Goal: Task Accomplishment & Management: Use online tool/utility

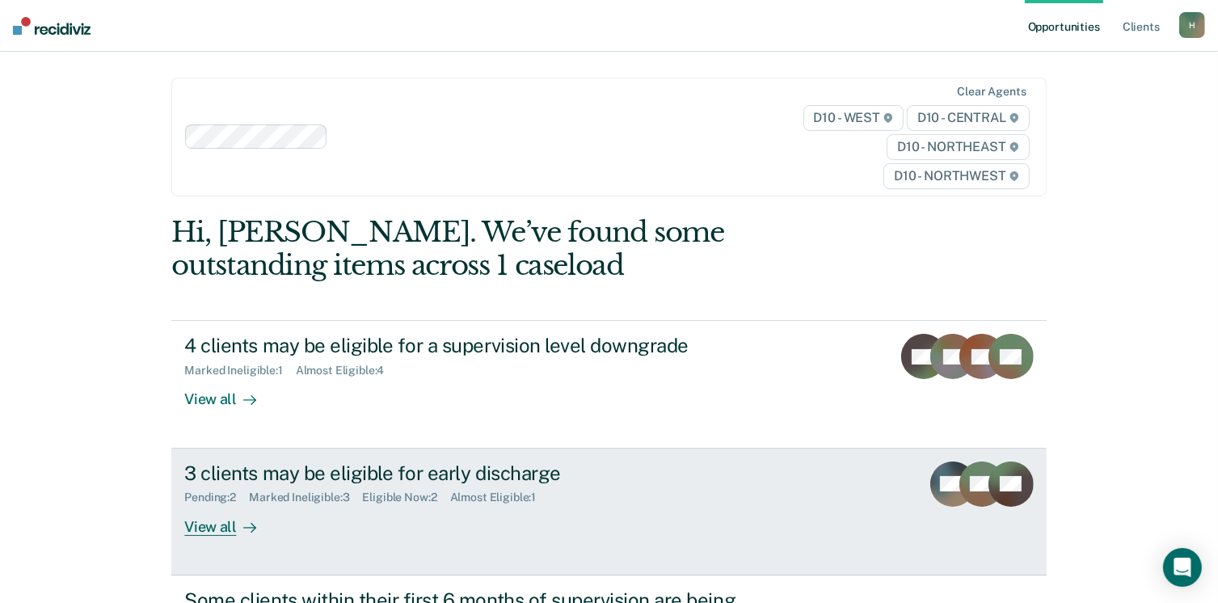
click at [228, 528] on div "View all" at bounding box center [229, 520] width 90 height 32
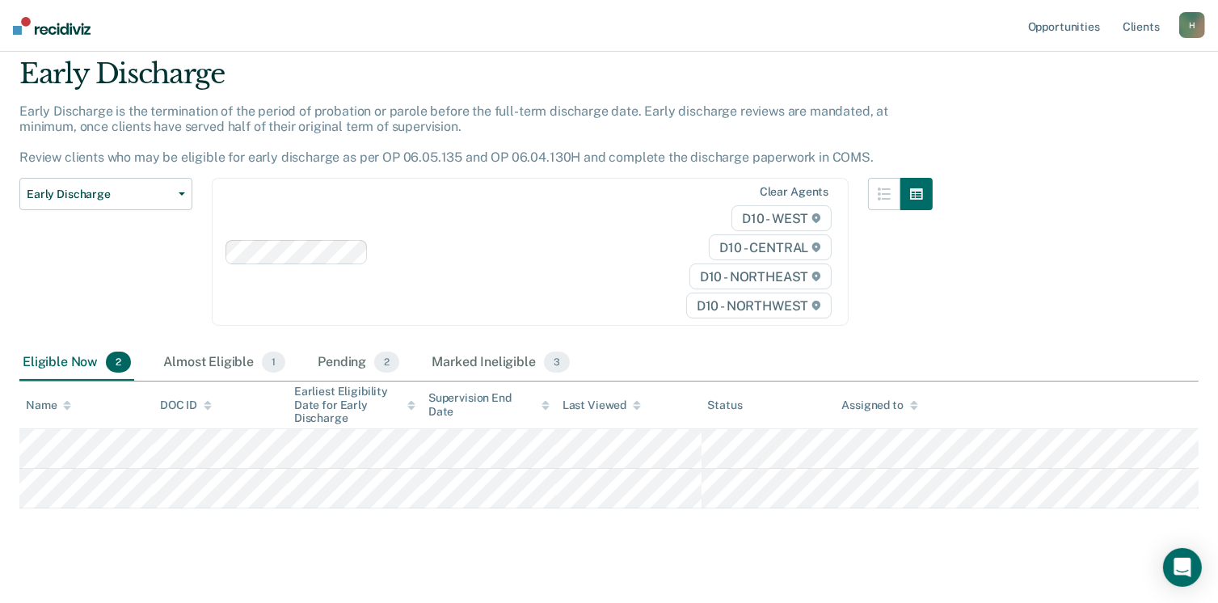
scroll to position [74, 0]
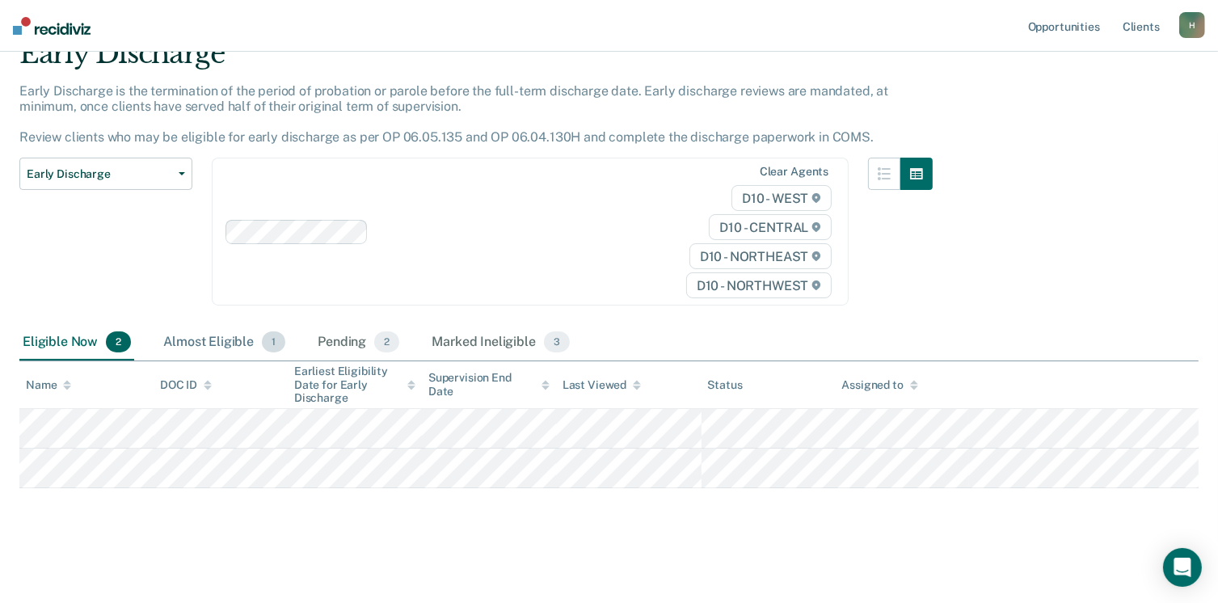
click at [200, 343] on div "Almost Eligible 1" at bounding box center [224, 343] width 128 height 36
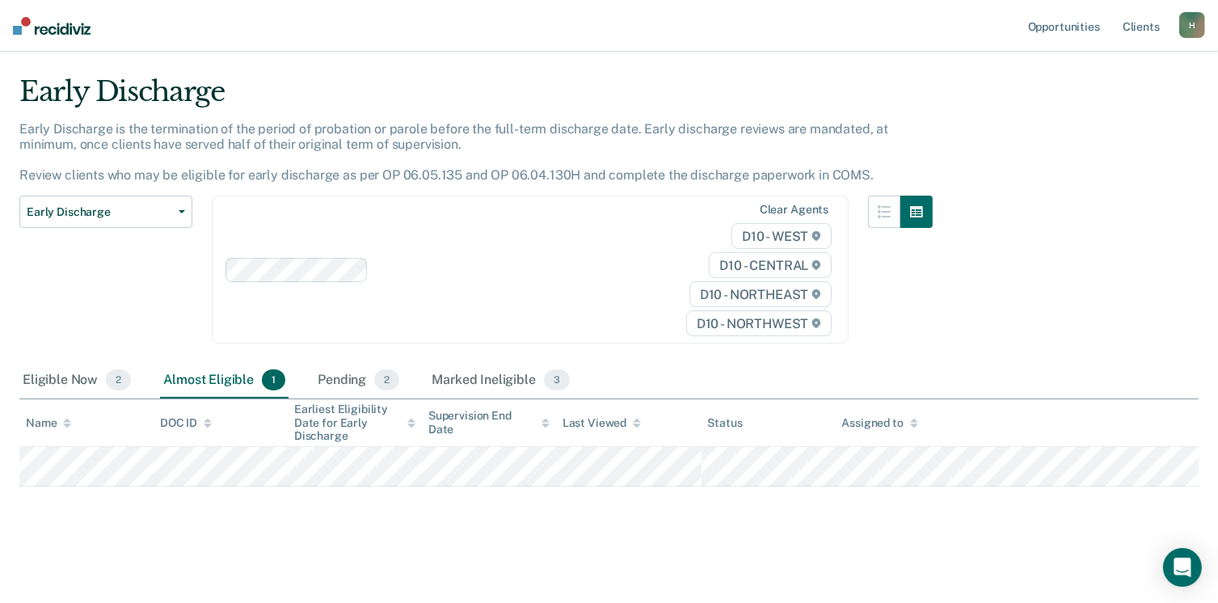
scroll to position [34, 0]
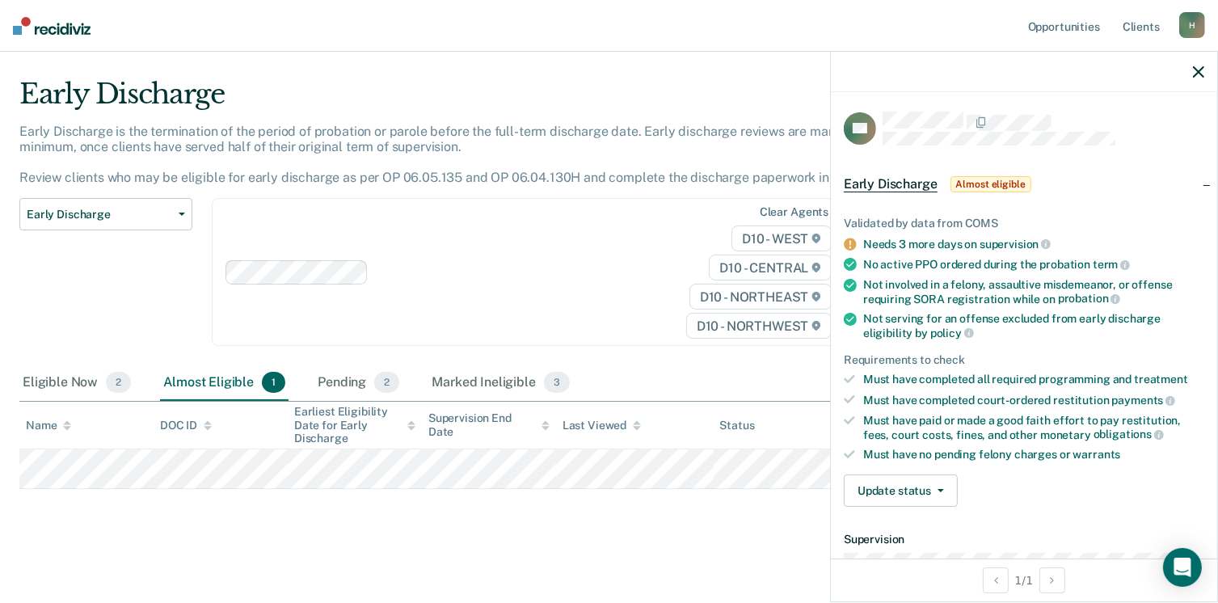
click at [520, 536] on main "Early Discharge Early Discharge is the termination of the period of probation o…" at bounding box center [609, 326] width 1218 height 549
click at [134, 274] on div "Early Discharge Classification Review Early Discharge Minimum Telephone Reporti…" at bounding box center [105, 281] width 173 height 167
click at [1206, 69] on div at bounding box center [1024, 72] width 386 height 40
click at [1197, 71] on icon "button" at bounding box center [1197, 71] width 11 height 11
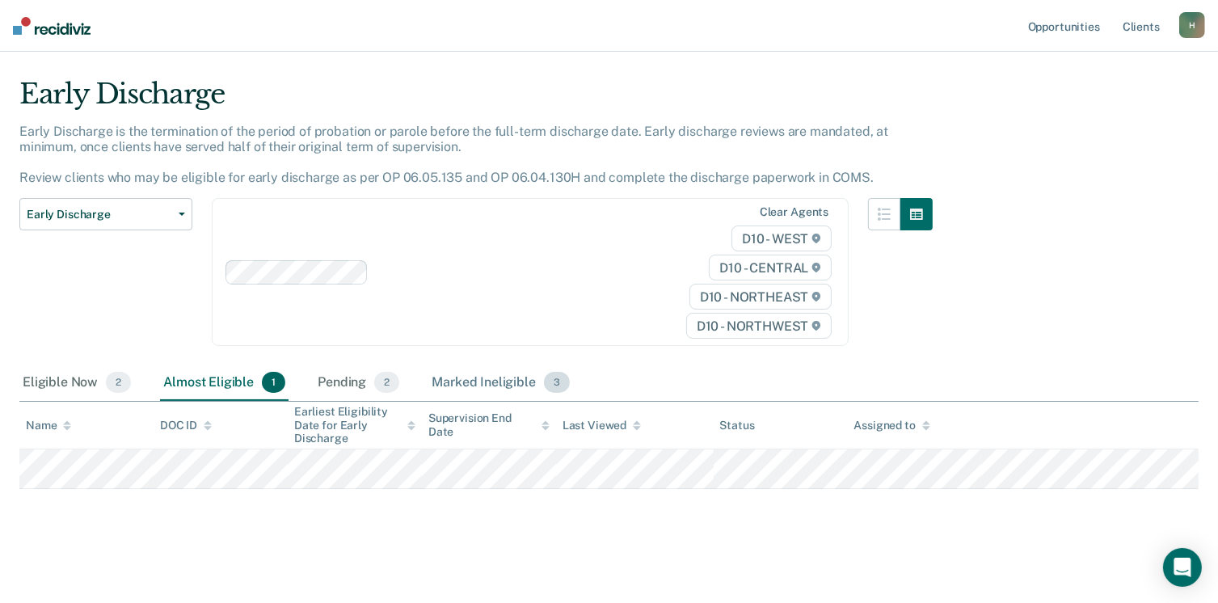
click at [469, 379] on div "Marked Ineligible 3" at bounding box center [500, 383] width 145 height 36
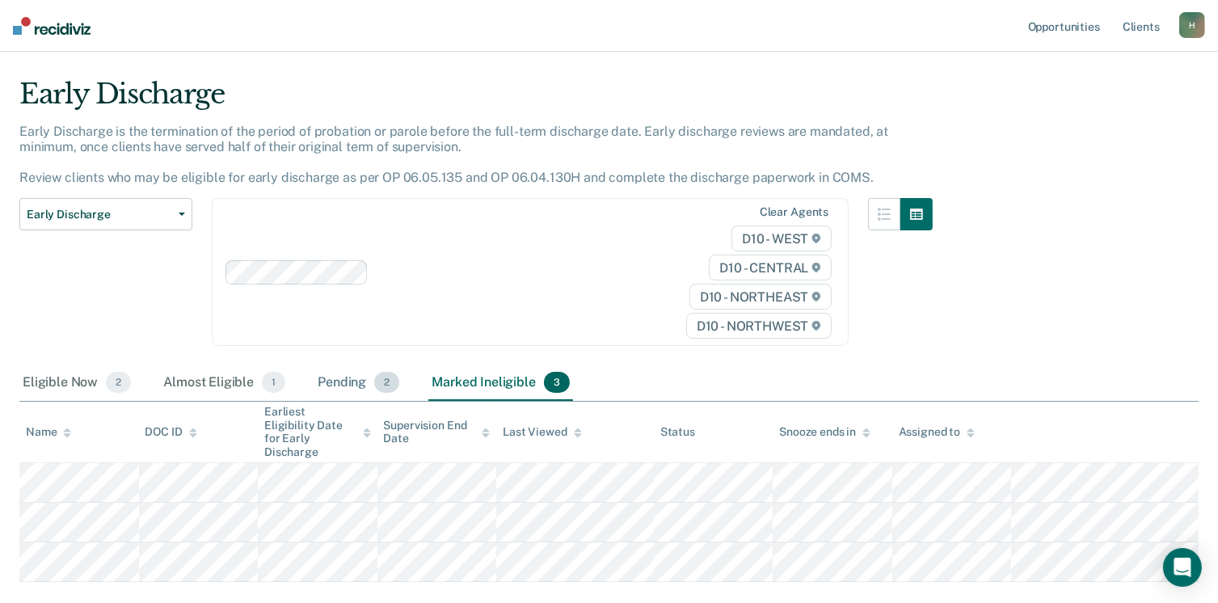
click at [346, 389] on div "Pending 2" at bounding box center [358, 383] width 88 height 36
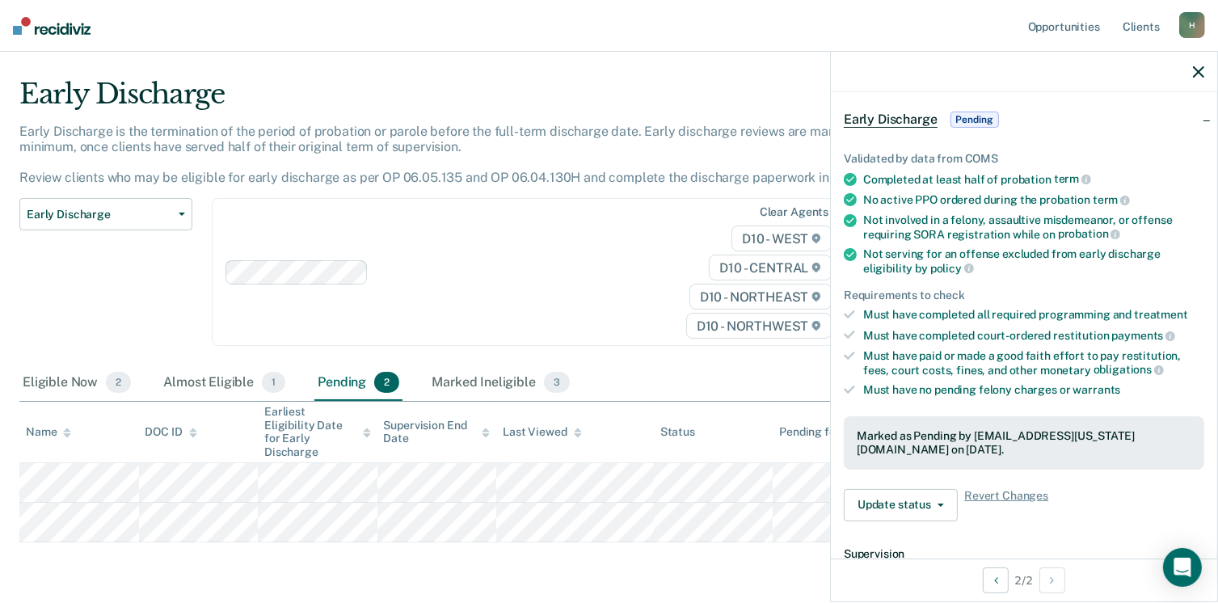
scroll to position [242, 0]
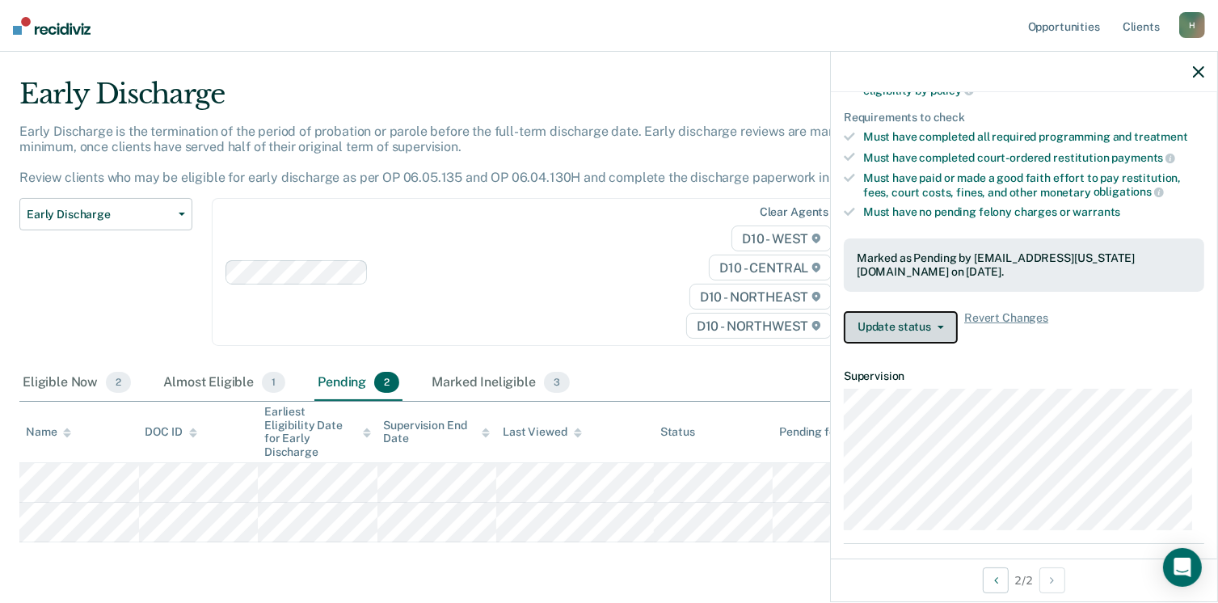
click at [932, 326] on span "button" at bounding box center [937, 327] width 13 height 3
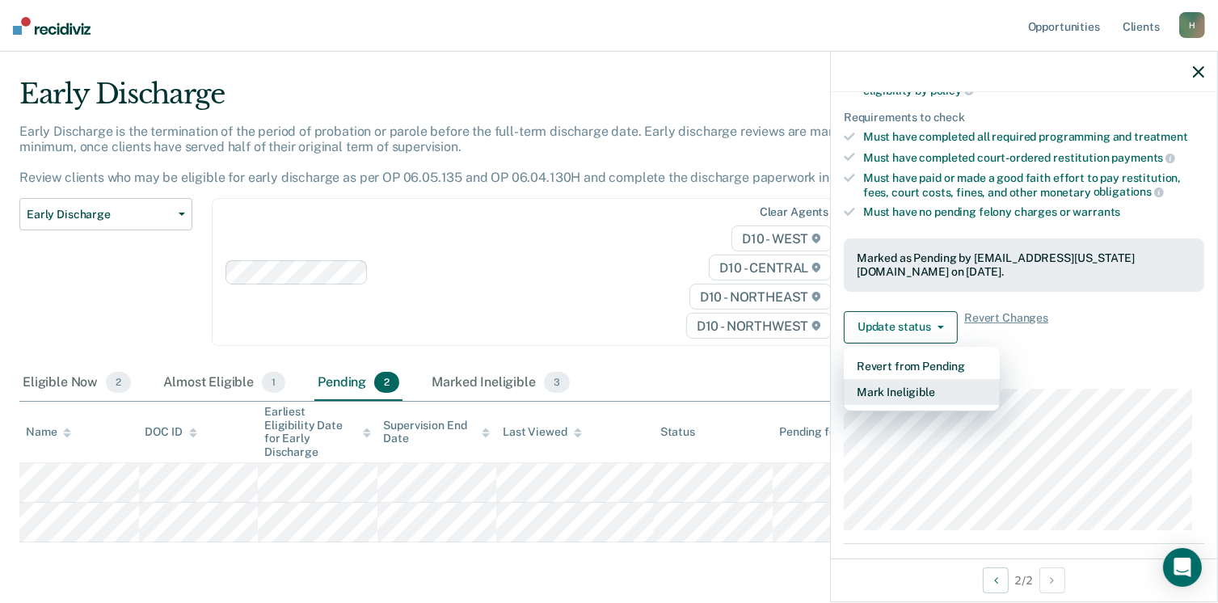
click at [915, 390] on button "Mark Ineligible" at bounding box center [921, 392] width 156 height 26
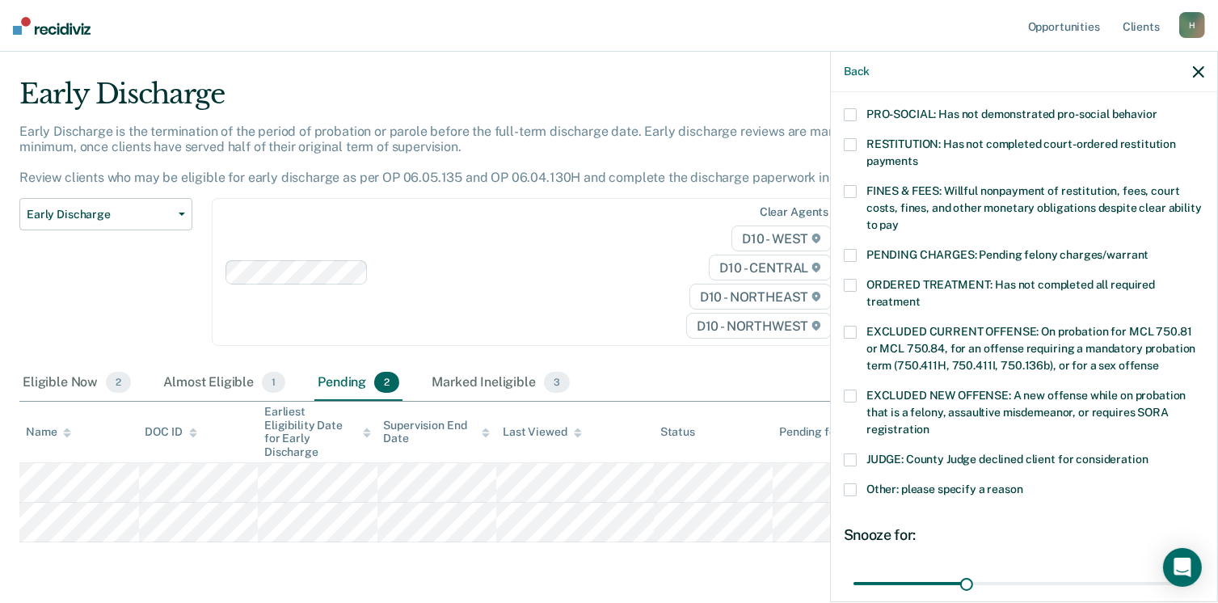
scroll to position [404, 0]
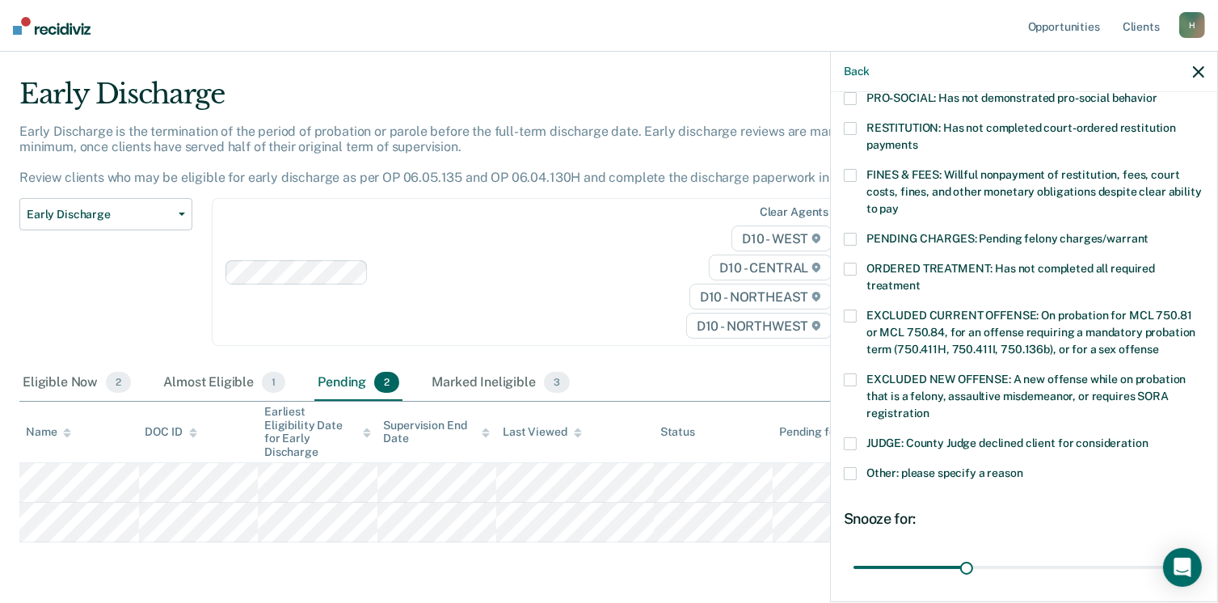
click at [850, 437] on span at bounding box center [849, 443] width 13 height 13
click at [1148, 437] on input "JUDGE: County Judge declined client for consideration" at bounding box center [1148, 437] width 0 height 0
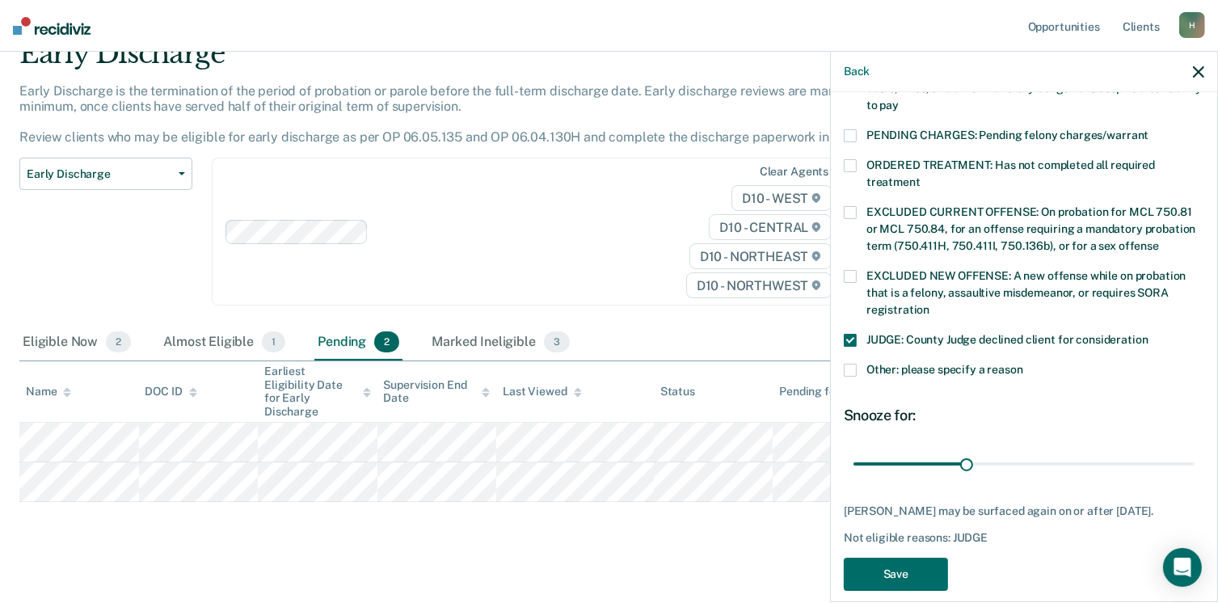
scroll to position [509, 0]
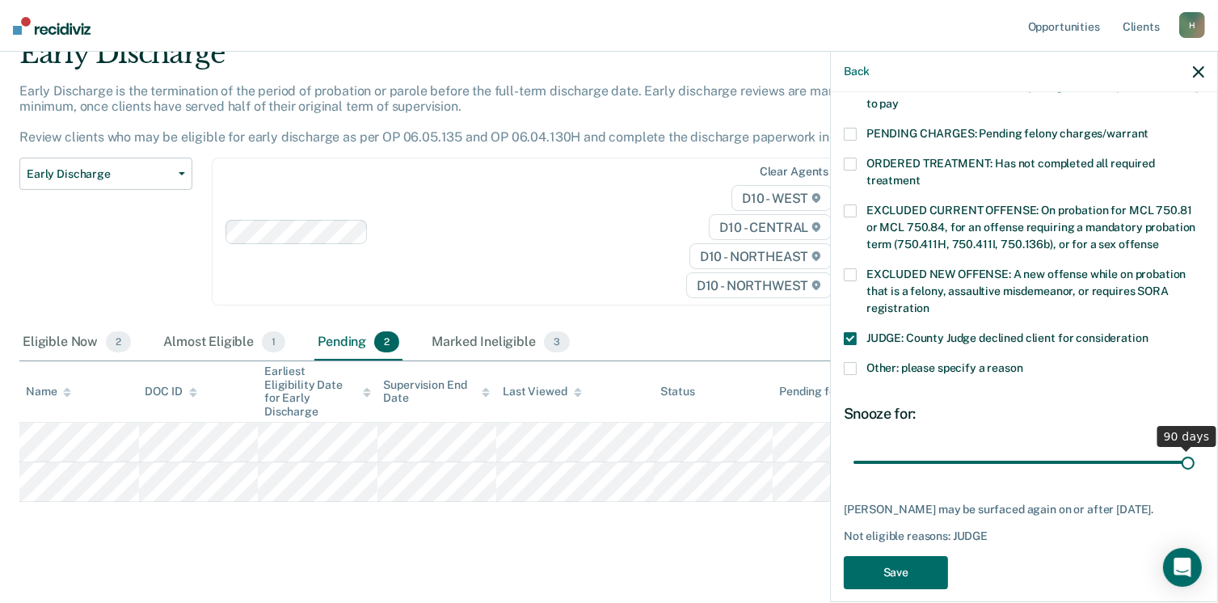
drag, startPoint x: 963, startPoint y: 449, endPoint x: 1184, endPoint y: 438, distance: 221.7
type input "90"
click at [1184, 448] on input "range" at bounding box center [1023, 462] width 341 height 28
click at [911, 556] on button "Save" at bounding box center [895, 572] width 104 height 33
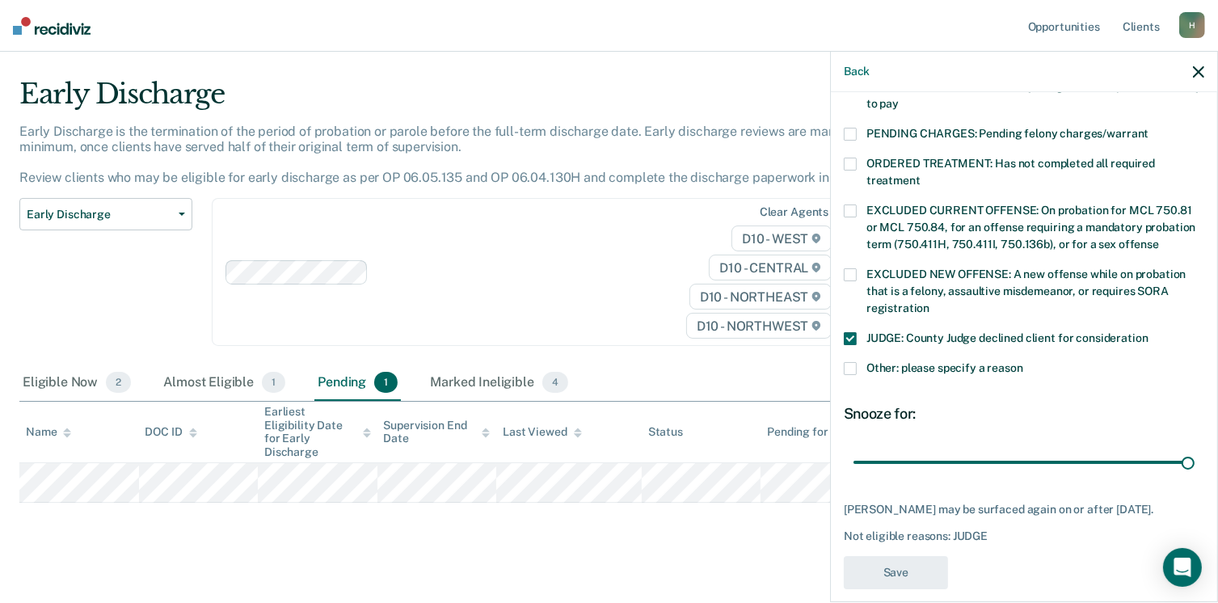
scroll to position [452, 0]
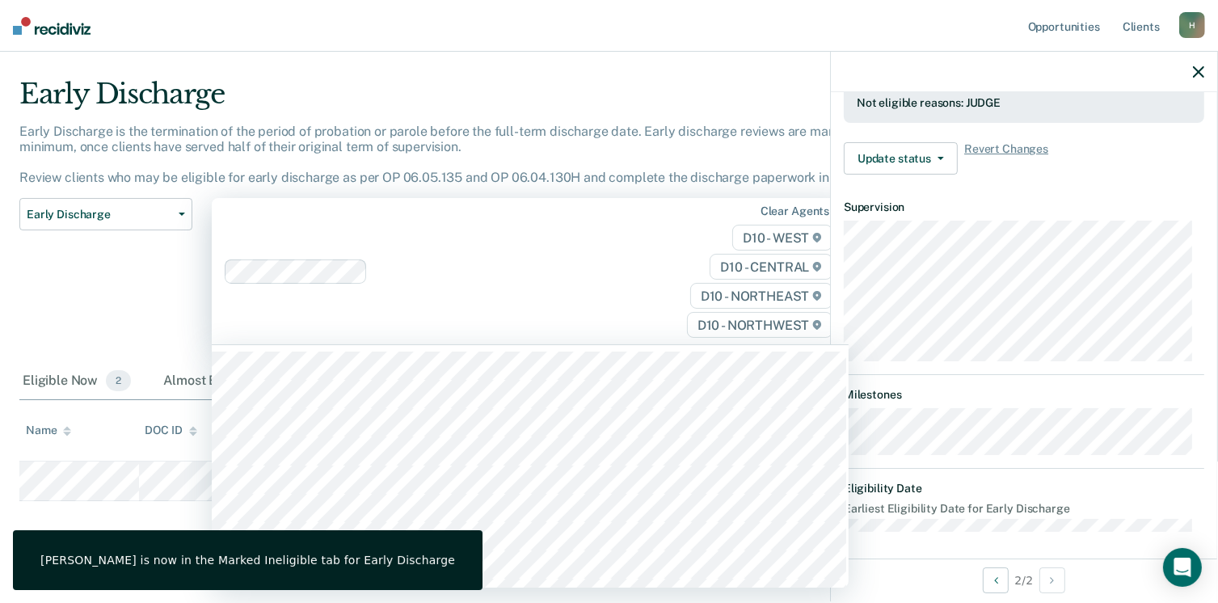
click at [461, 224] on div "Clear agents D10 - WEST D10 - CENTRAL D10 - NORTHEAST D10 - NORTHWEST" at bounding box center [530, 271] width 637 height 146
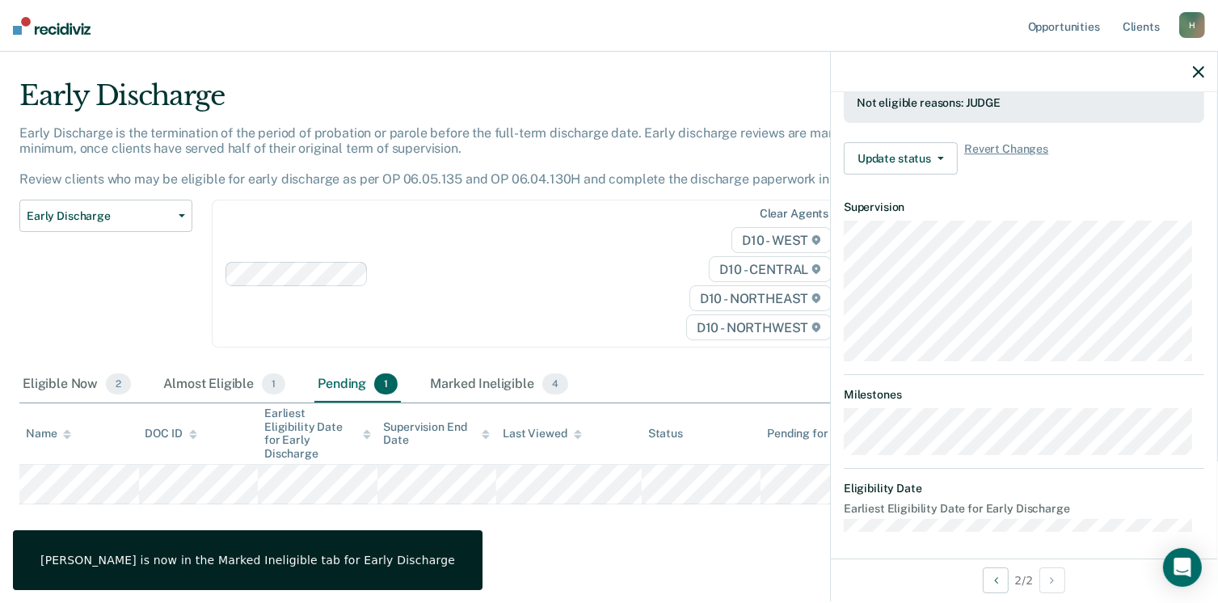
drag, startPoint x: 559, startPoint y: 53, endPoint x: 573, endPoint y: 48, distance: 14.3
click at [560, 53] on main "Early Discharge Early Discharge is the termination of the period of probation o…" at bounding box center [609, 334] width 1218 height 562
